Goal: Information Seeking & Learning: Learn about a topic

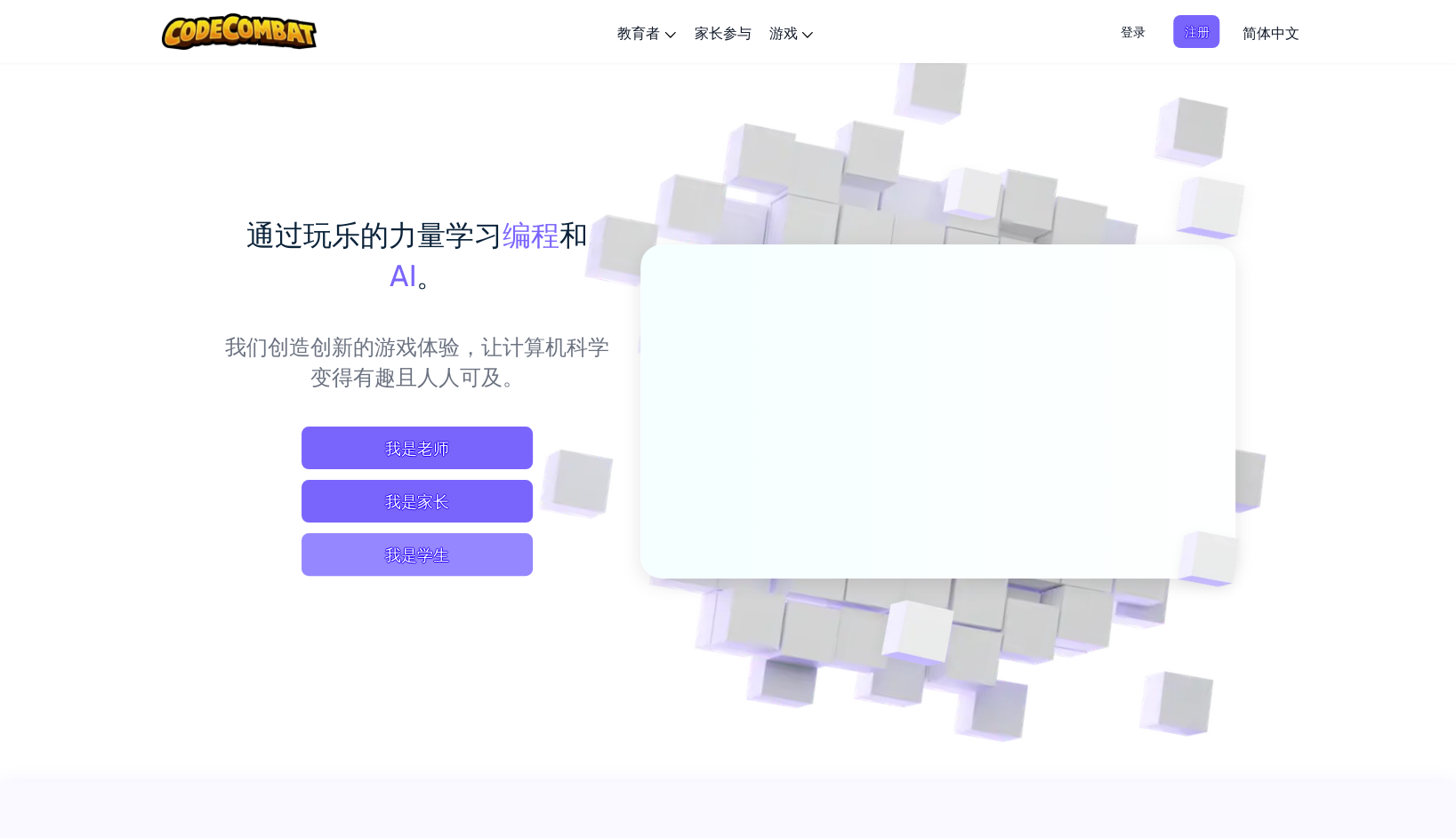
click at [487, 535] on span "我是学生" at bounding box center [417, 555] width 231 height 43
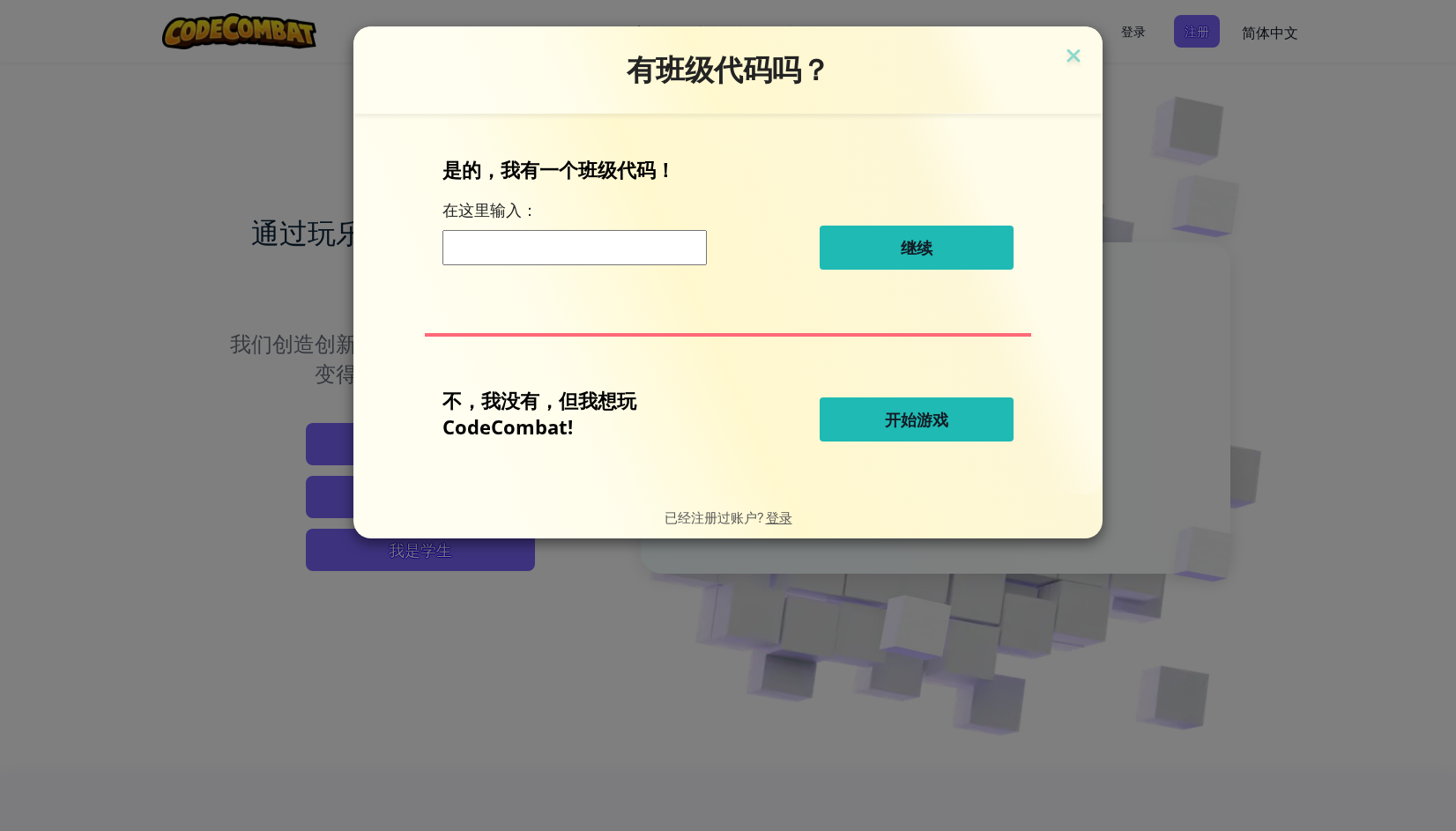
drag, startPoint x: 699, startPoint y: 48, endPoint x: 693, endPoint y: 107, distance: 59.3
click at [693, 107] on div "有班级代码吗？" at bounding box center [727, 70] width 749 height 88
click at [903, 418] on span "开始游戏" at bounding box center [916, 419] width 64 height 21
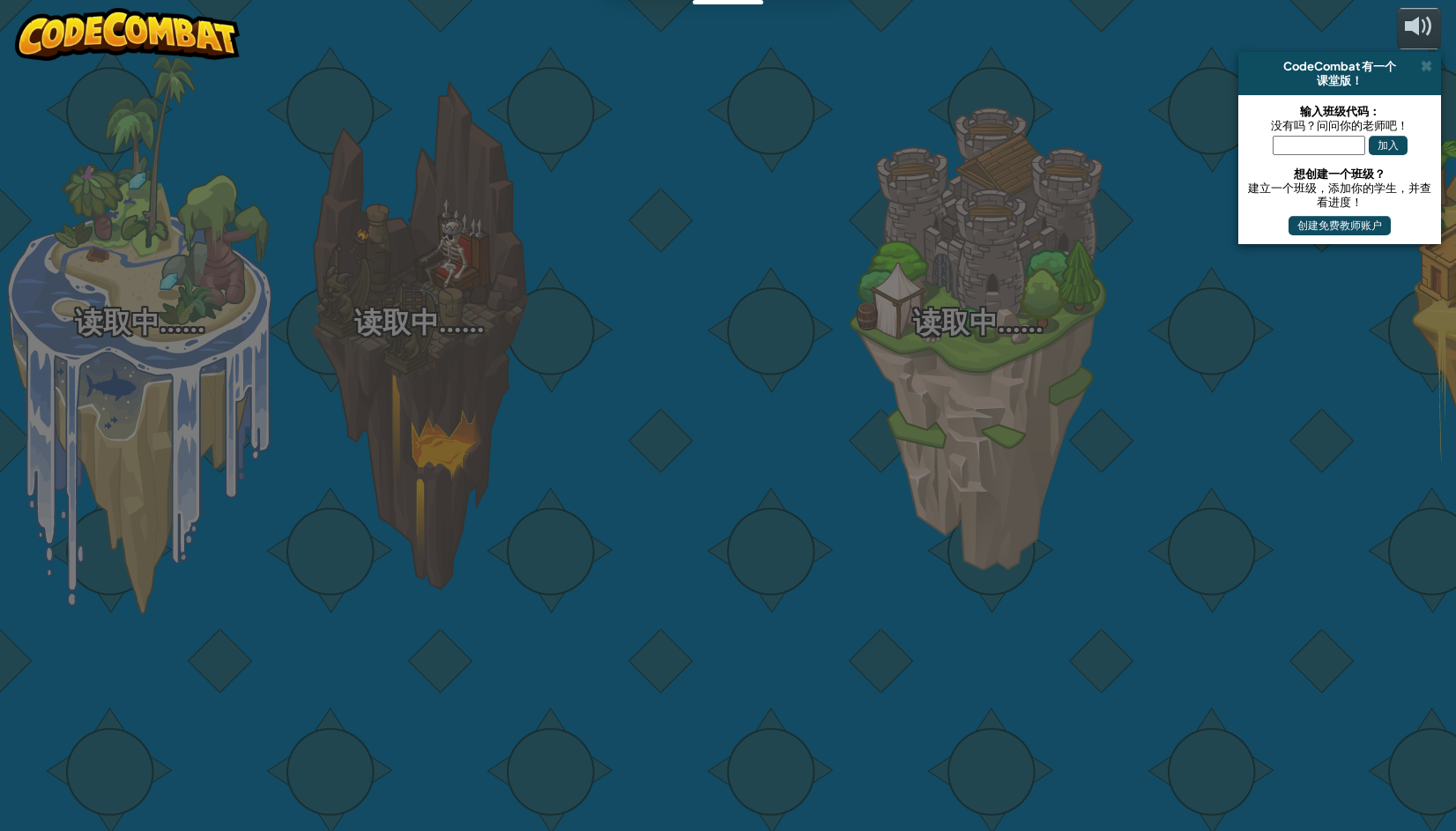
select select "zh-HANS"
